Goal: Information Seeking & Learning: Check status

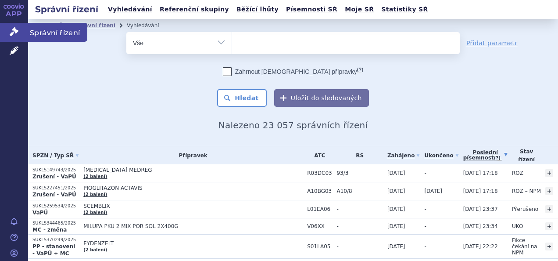
click at [4, 24] on link "Správní řízení" at bounding box center [14, 32] width 28 height 18
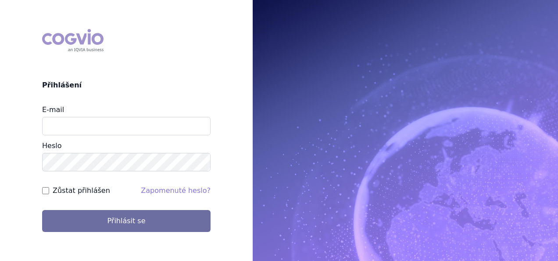
click at [118, 116] on div "E-mail" at bounding box center [126, 119] width 169 height 31
click at [115, 126] on input "E-mail" at bounding box center [126, 126] width 169 height 18
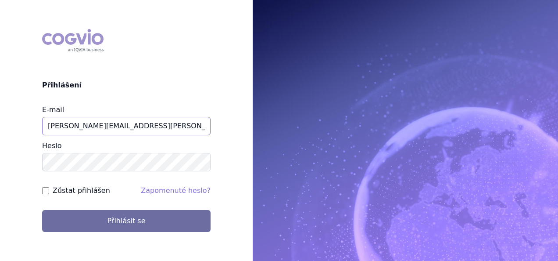
type input "[PERSON_NAME][EMAIL_ADDRESS][PERSON_NAME][DOMAIN_NAME]"
click at [42, 210] on button "Přihlásit se" at bounding box center [126, 221] width 169 height 22
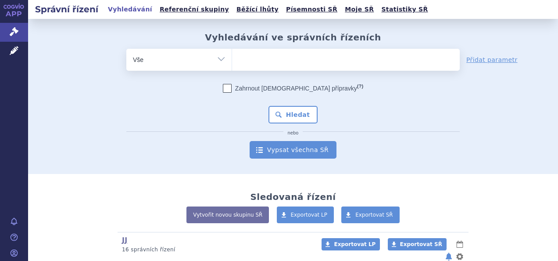
click at [313, 148] on link "Vypsat všechna SŘ" at bounding box center [293, 150] width 87 height 18
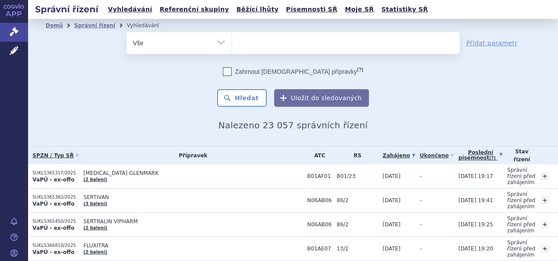
click at [472, 154] on link "Poslední písemnost (?)" at bounding box center [481, 155] width 44 height 18
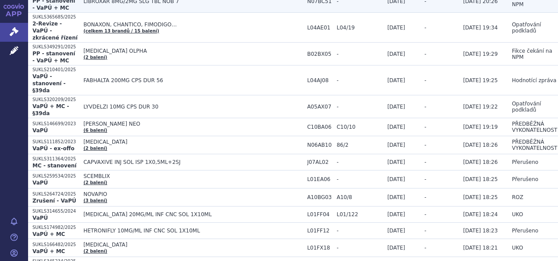
scroll to position [157, 0]
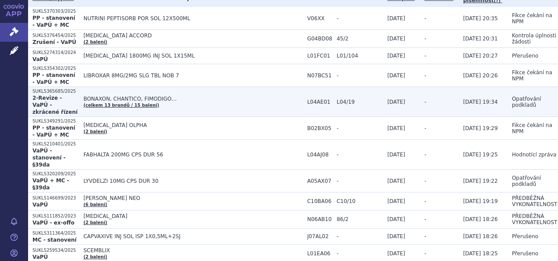
click at [284, 102] on td "BONAXON, CHANTICO, FIMODIGO… (celkem 13 brandů / 15 balení)" at bounding box center [191, 102] width 224 height 30
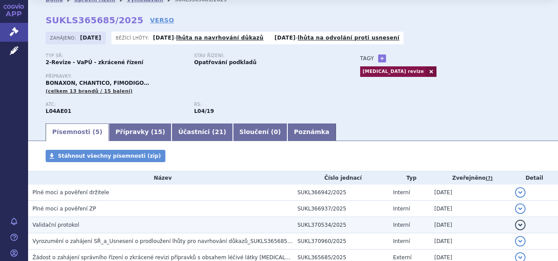
scroll to position [25, 0]
